Goal: Communication & Community: Answer question/provide support

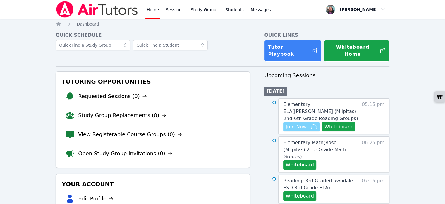
click at [295, 123] on span "Join Now" at bounding box center [296, 126] width 21 height 7
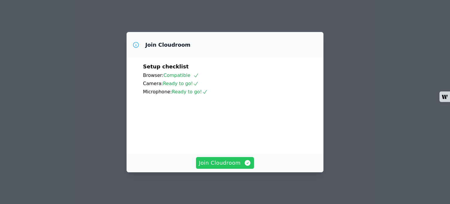
click at [228, 165] on span "Join Cloudroom" at bounding box center [225, 162] width 52 height 8
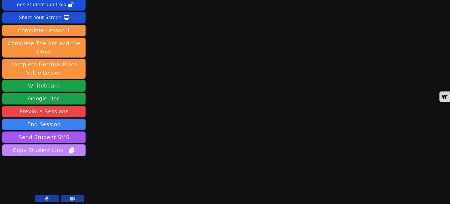
scroll to position [41, 0]
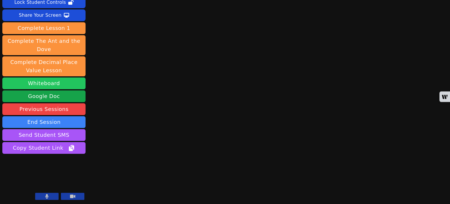
click at [41, 83] on button "Whiteboard" at bounding box center [43, 83] width 83 height 12
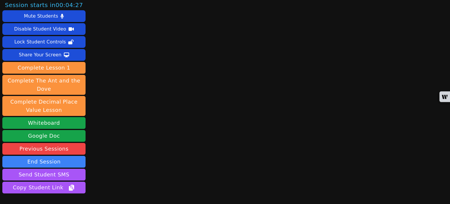
scroll to position [0, 0]
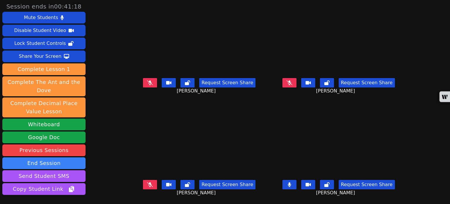
click at [145, 80] on button at bounding box center [150, 82] width 14 height 9
click at [290, 83] on button at bounding box center [289, 82] width 14 height 9
click at [290, 87] on button at bounding box center [289, 82] width 14 height 9
click at [291, 83] on icon at bounding box center [289, 82] width 6 height 5
click at [147, 184] on icon at bounding box center [150, 184] width 6 height 5
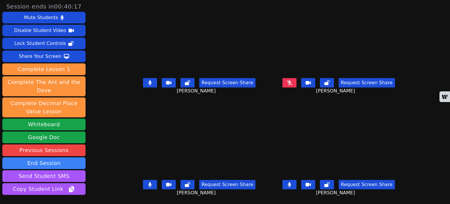
click at [148, 184] on icon at bounding box center [149, 184] width 3 height 5
click at [149, 187] on button at bounding box center [150, 183] width 14 height 9
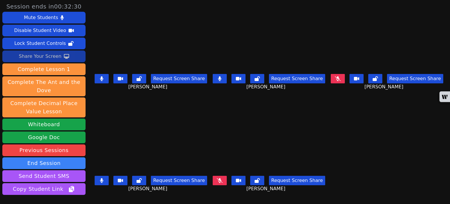
click at [50, 56] on div "Share Your Screen" at bounding box center [40, 56] width 43 height 9
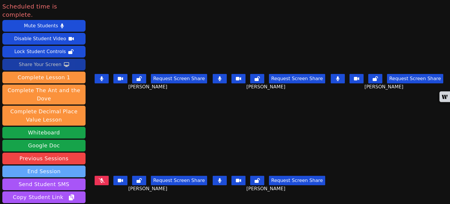
click at [43, 165] on button "End Session" at bounding box center [43, 171] width 83 height 12
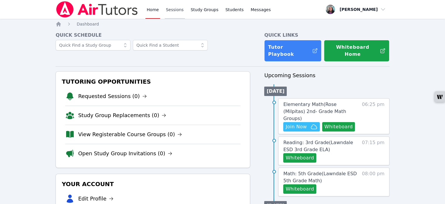
click at [176, 11] on link "Sessions" at bounding box center [175, 9] width 20 height 19
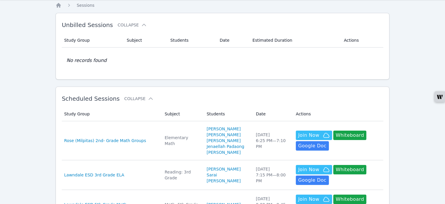
scroll to position [29, 0]
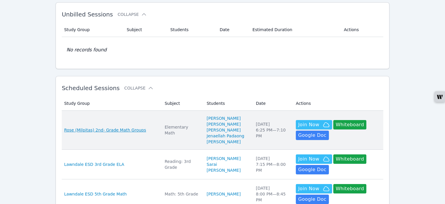
click at [129, 129] on span "Rose (Milpitas) 2nd- Grade Math Groups" at bounding box center [105, 130] width 82 height 6
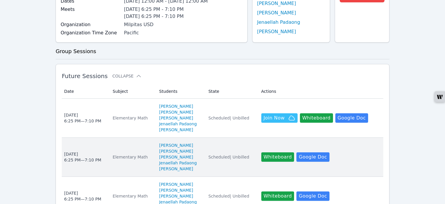
scroll to position [117, 0]
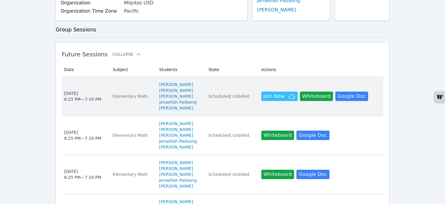
click at [125, 94] on div "Elementary Math" at bounding box center [133, 96] width 40 height 6
